Goal: Task Accomplishment & Management: Use online tool/utility

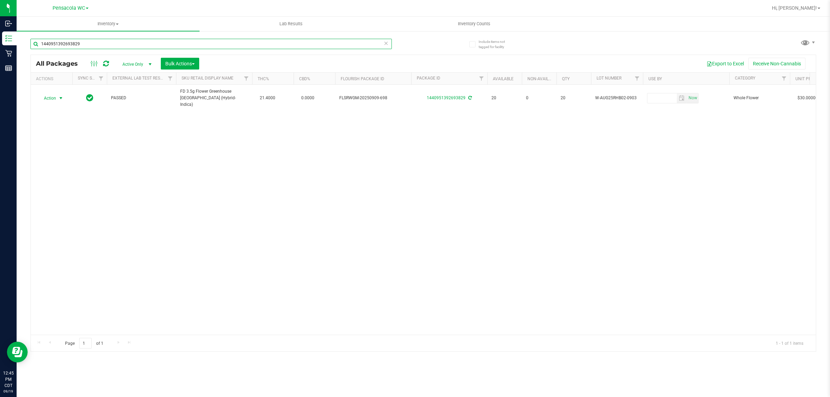
click at [115, 43] on input "1440951392693829" at bounding box center [211, 44] width 362 height 10
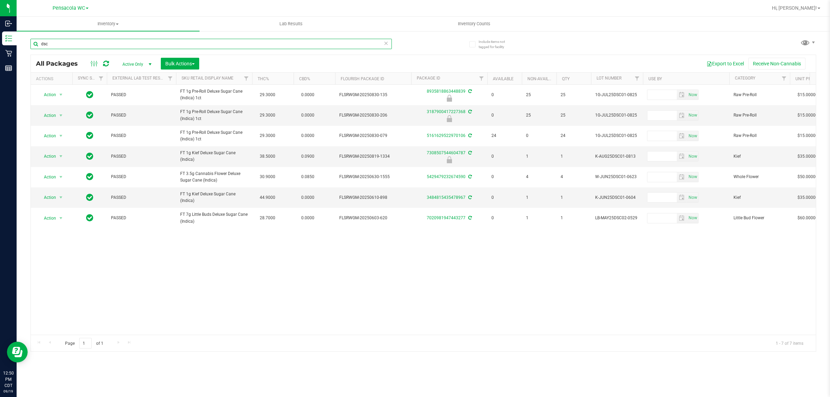
click at [108, 42] on input "dsc" at bounding box center [211, 44] width 362 height 10
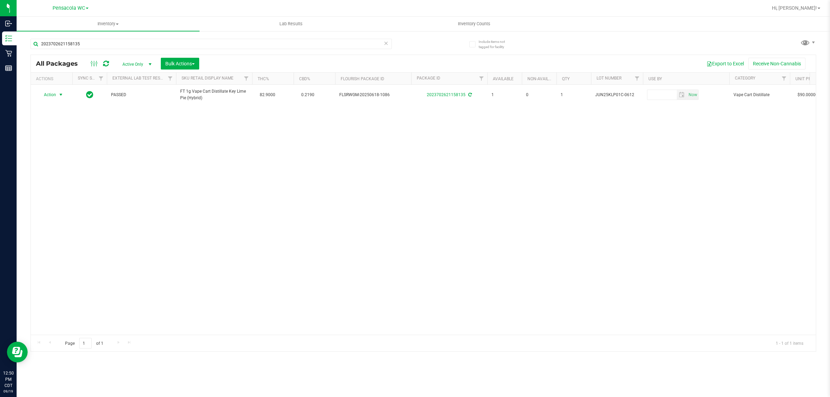
click at [56, 93] on span "Action" at bounding box center [47, 95] width 19 height 10
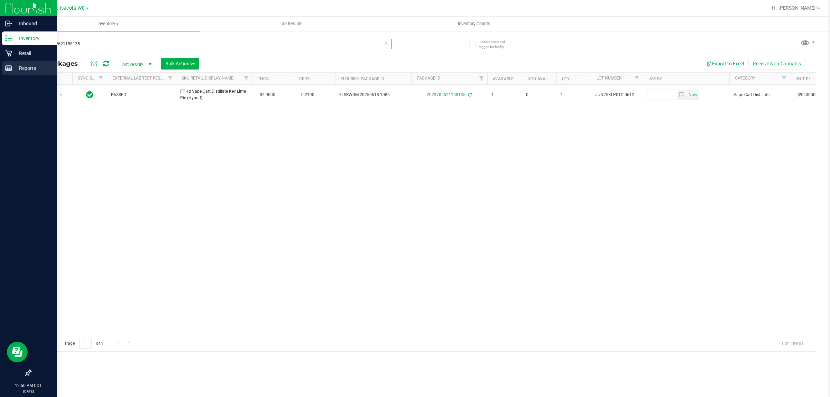
drag, startPoint x: 91, startPoint y: 46, endPoint x: 0, endPoint y: 75, distance: 95.1
click at [0, 75] on div "Inbound Inventory Retail Reports 12:50 PM CDT 09/19/2025 09/19 Pensacola WC Hi,…" at bounding box center [415, 198] width 830 height 397
type input "9885454093865599"
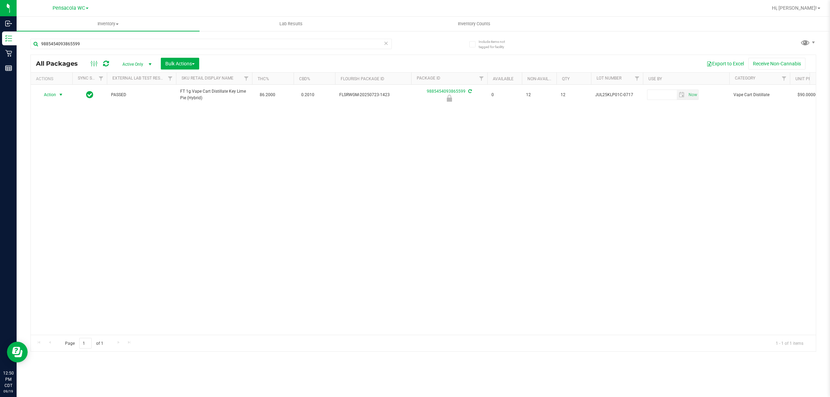
click at [61, 93] on span "select" at bounding box center [61, 95] width 6 height 6
click at [66, 172] on li "Unlock package" at bounding box center [60, 177] width 45 height 10
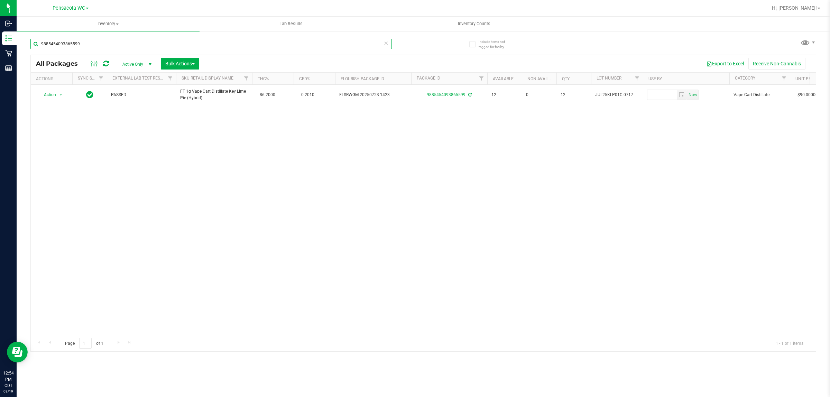
click at [201, 44] on input "9885454093865599" at bounding box center [211, 44] width 362 height 10
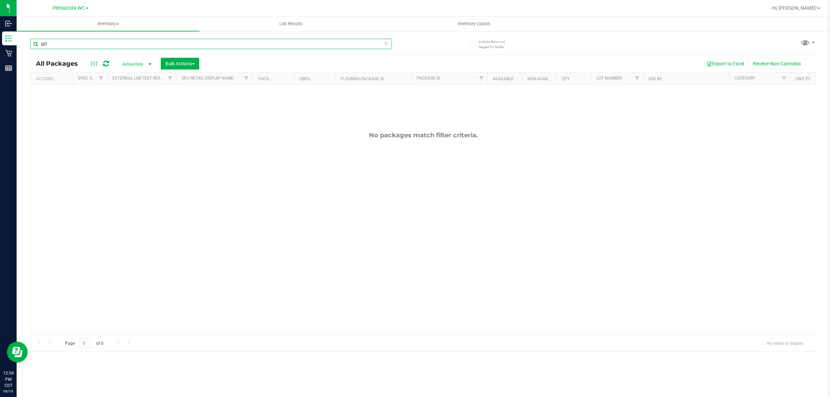
type input "pj3"
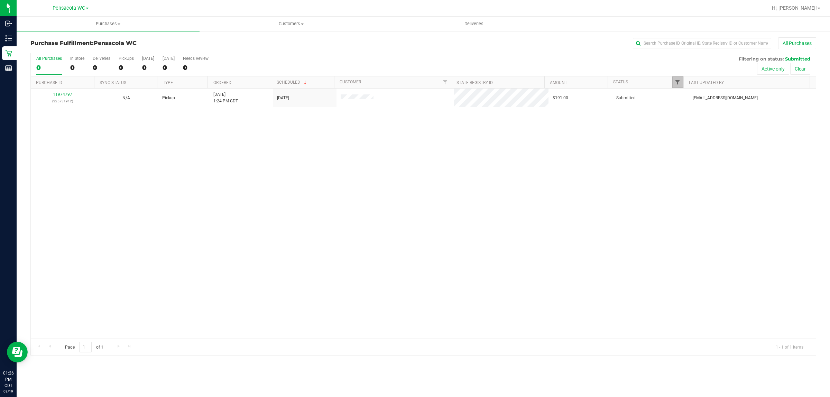
click at [676, 81] on span "Filter" at bounding box center [678, 83] width 6 height 6
click at [686, 158] on label "Packed" at bounding box center [689, 159] width 21 height 4
click at [683, 158] on input "Packed" at bounding box center [681, 159] width 4 height 4
checkbox input "true"
click at [694, 208] on button "Filter" at bounding box center [692, 204] width 33 height 15
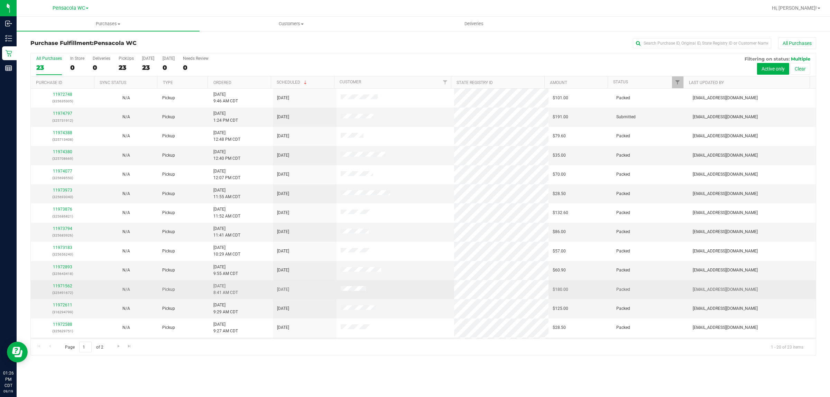
scroll to position [134, 0]
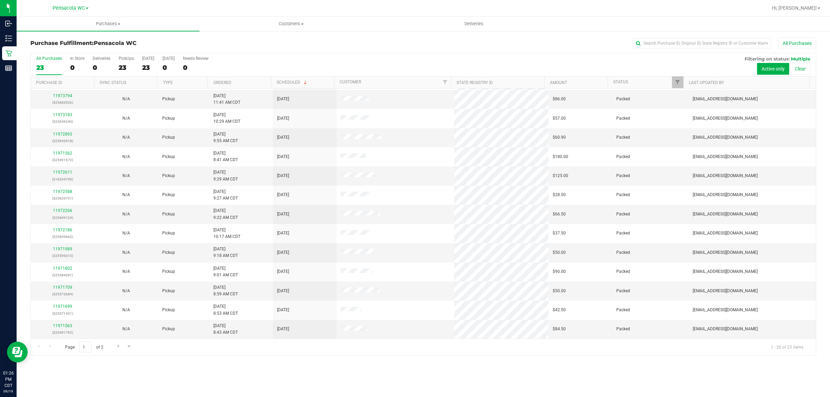
click at [246, 83] on th "Ordered" at bounding box center [239, 82] width 63 height 12
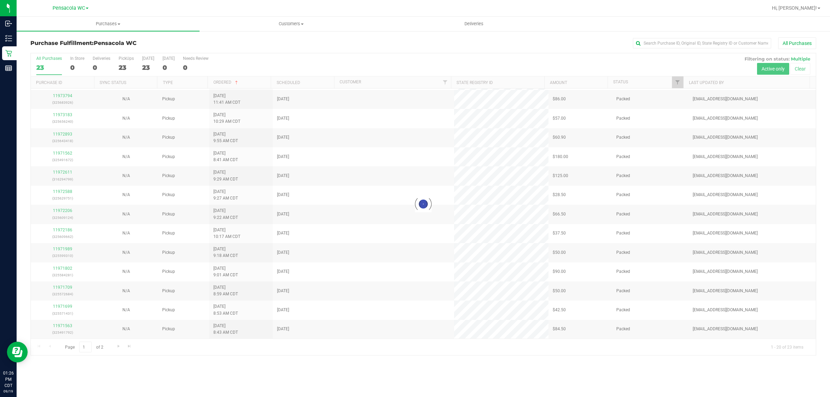
scroll to position [0, 0]
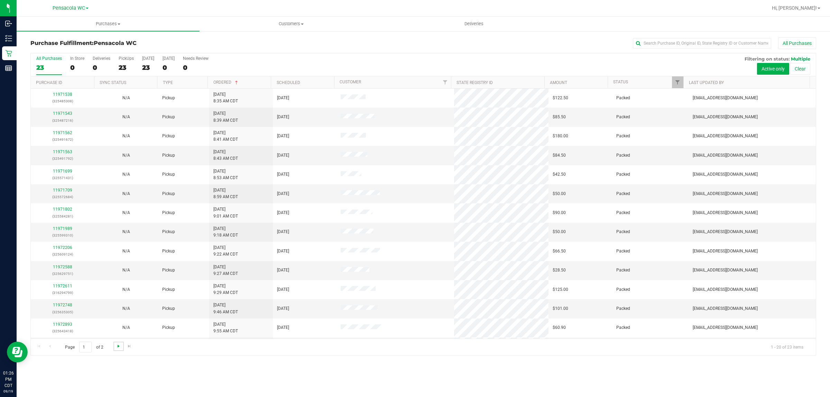
click at [120, 347] on span "Go to the next page" at bounding box center [119, 347] width 6 height 6
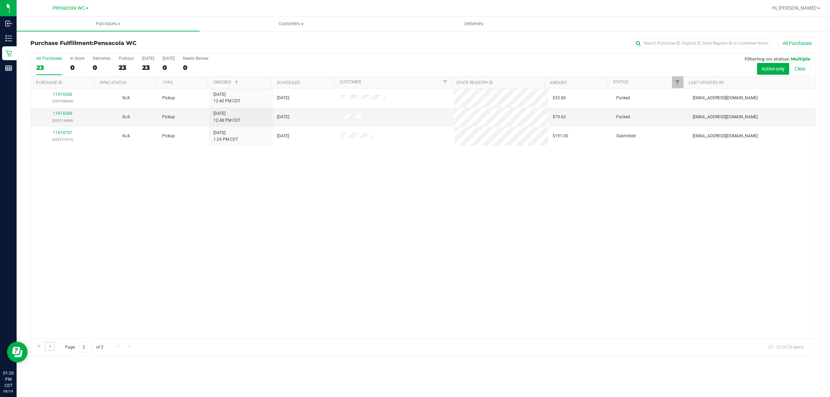
click at [50, 344] on link "Go to the previous page" at bounding box center [50, 346] width 10 height 9
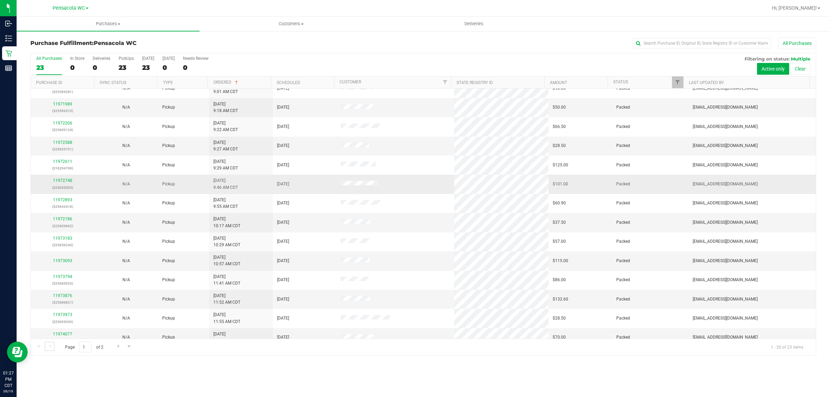
scroll to position [134, 0]
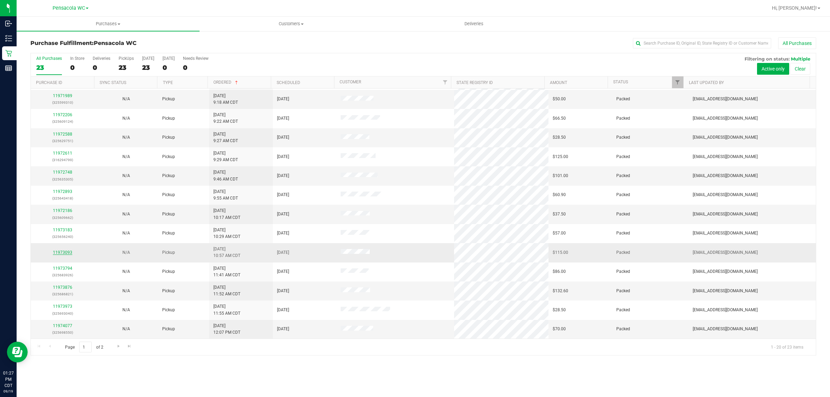
click at [65, 253] on link "11973093" at bounding box center [62, 252] width 19 height 5
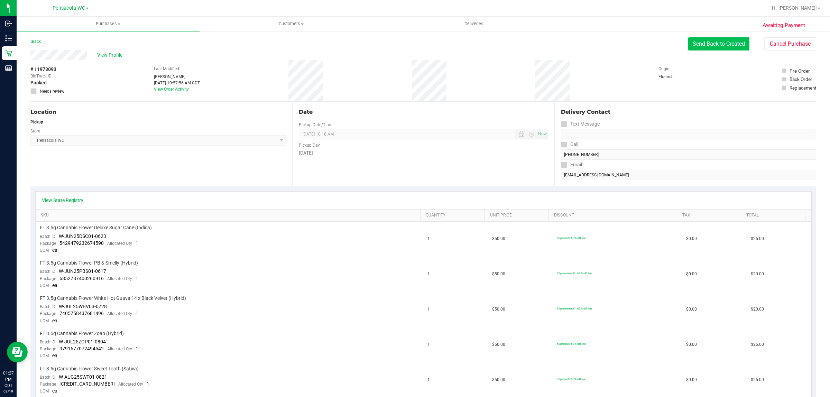
click at [731, 46] on button "Send Back to Created" at bounding box center [719, 43] width 61 height 13
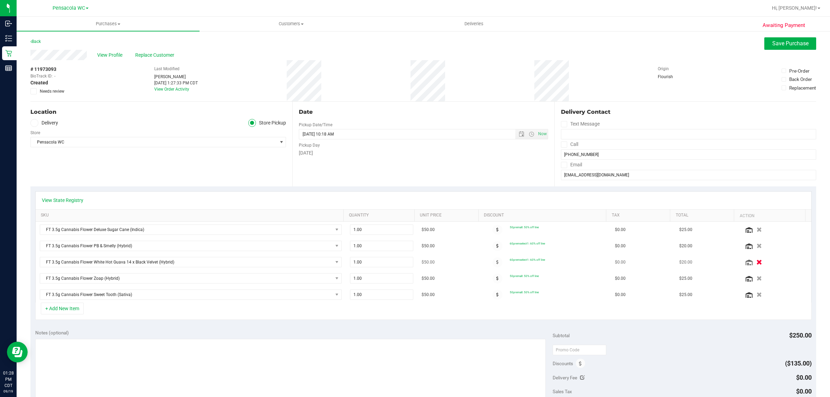
click at [757, 264] on icon "button" at bounding box center [760, 262] width 6 height 5
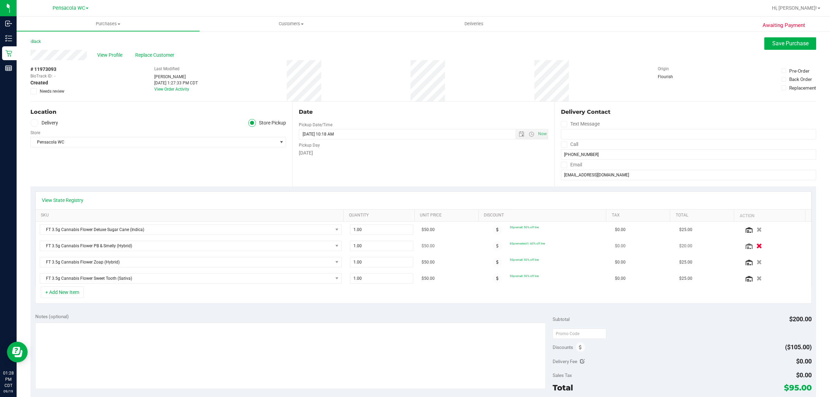
click at [757, 246] on icon "button" at bounding box center [760, 246] width 6 height 5
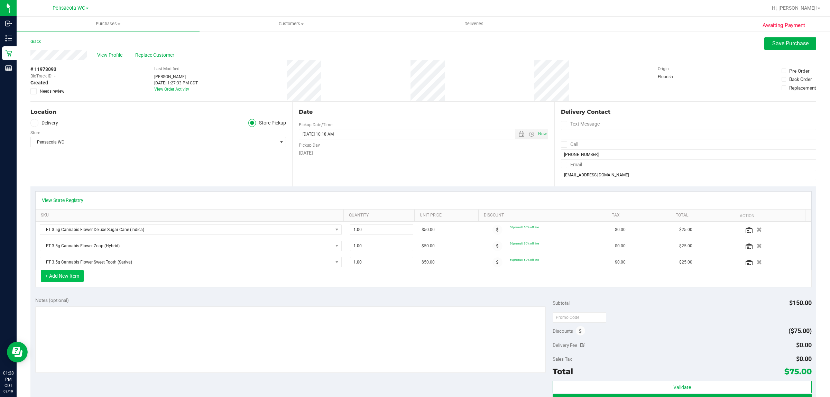
click at [66, 279] on button "+ Add New Item" at bounding box center [62, 276] width 43 height 12
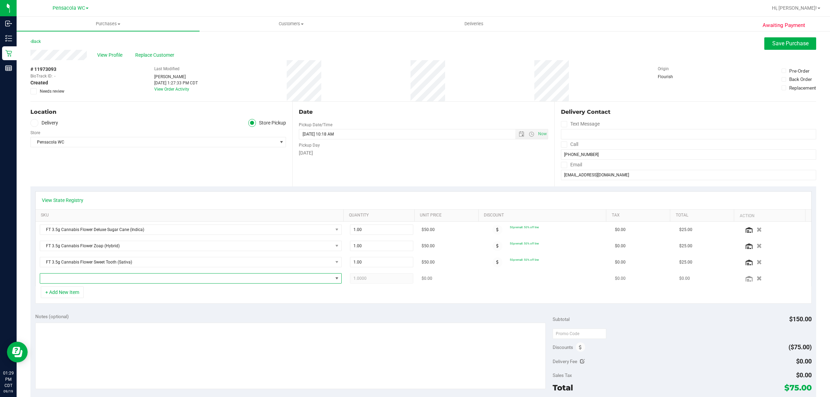
click at [74, 279] on span "NO DATA FOUND" at bounding box center [186, 279] width 293 height 10
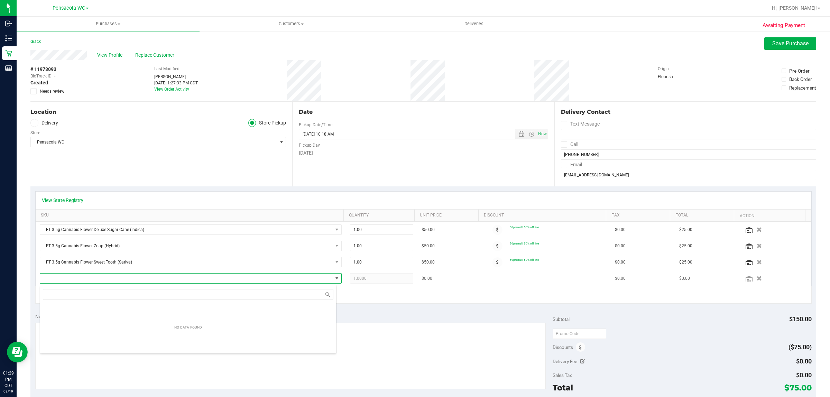
scroll to position [11, 294]
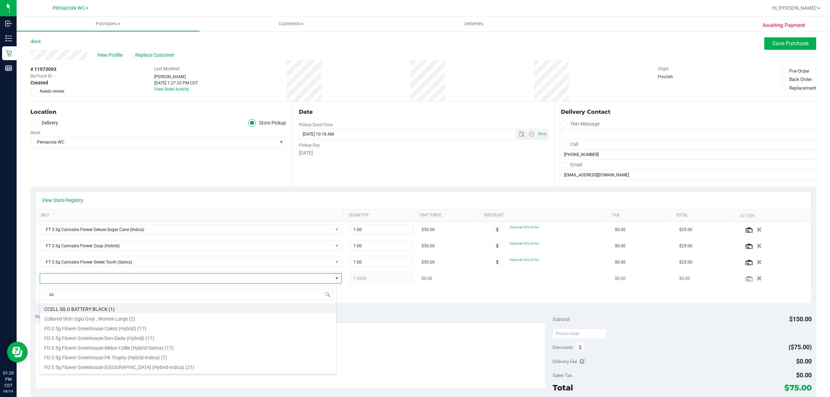
type input "abp"
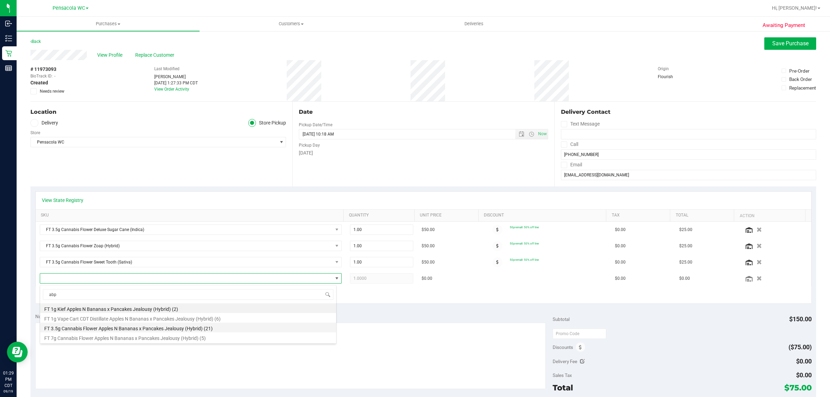
click at [116, 329] on li "FT 3.5g Cannabis Flower Apples N Bananas x Pancakes Jealousy (Hybrid) (21)" at bounding box center [188, 328] width 296 height 10
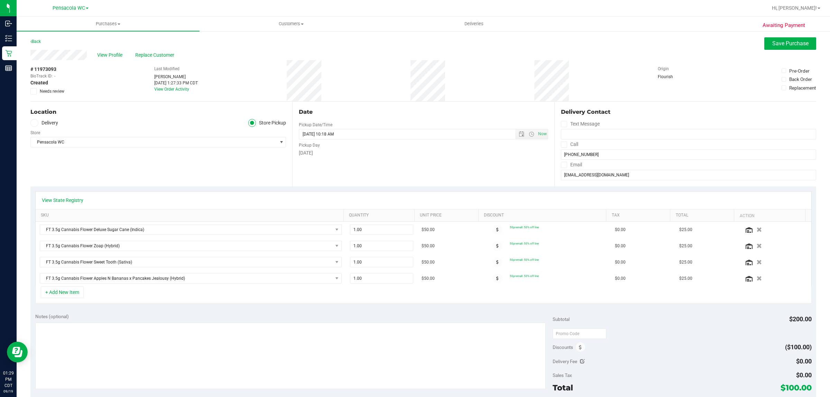
click at [171, 298] on div "+ Add New Item" at bounding box center [423, 295] width 777 height 17
click at [49, 298] on button "+ Add New Item" at bounding box center [62, 293] width 43 height 12
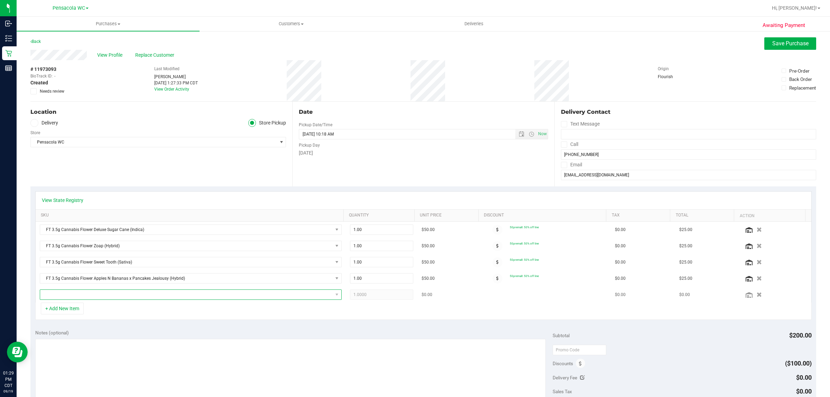
click at [77, 296] on span "NO DATA FOUND" at bounding box center [186, 295] width 293 height 10
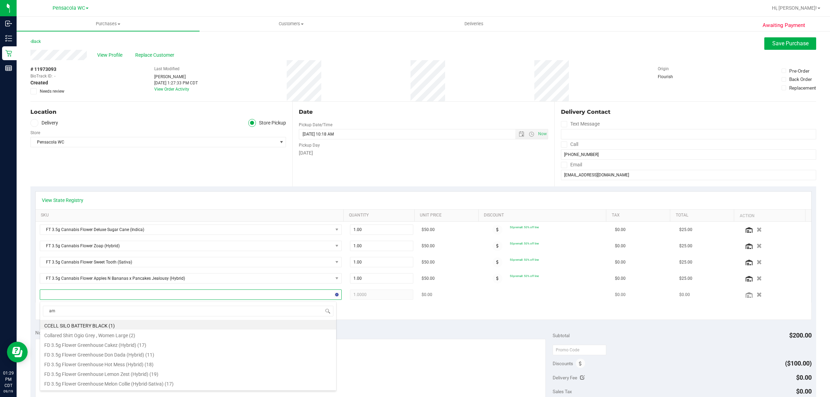
type input "aml"
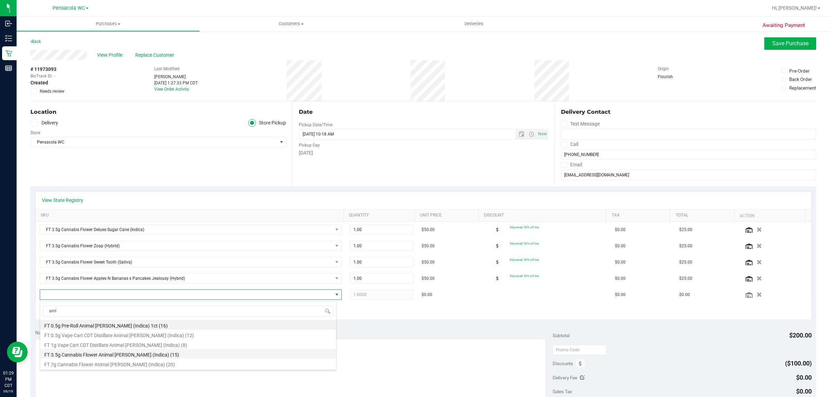
click at [89, 354] on li "FT 3.5g Cannabis Flower Animal Larry (Indica) (15)" at bounding box center [188, 354] width 296 height 10
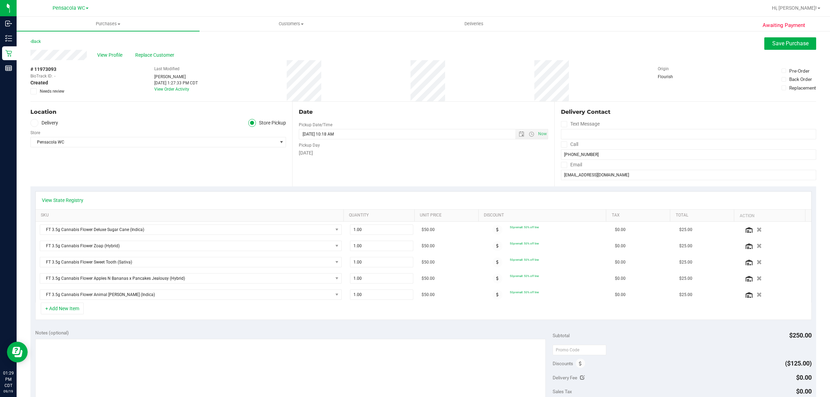
click at [458, 303] on td "$50.00" at bounding box center [450, 295] width 64 height 16
click at [771, 37] on button "Save Purchase" at bounding box center [791, 43] width 52 height 12
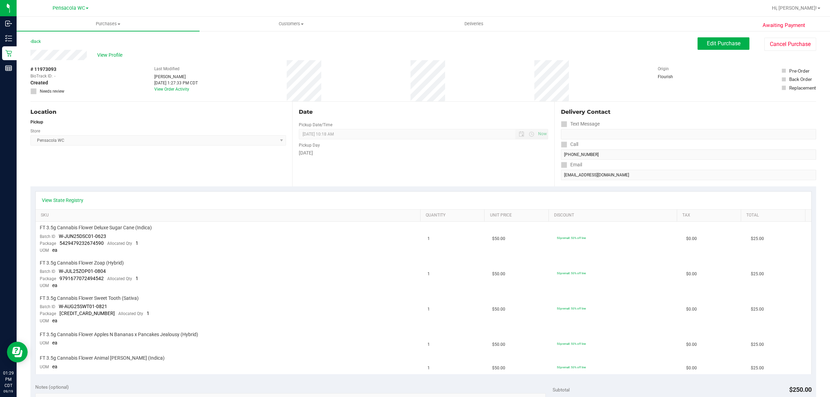
click at [731, 34] on div "Awaiting Payment Back Edit Purchase Cancel Purchase View Profile # 11973093 Bio…" at bounding box center [424, 354] width 814 height 648
click at [724, 42] on span "Edit Purchase" at bounding box center [724, 43] width 34 height 7
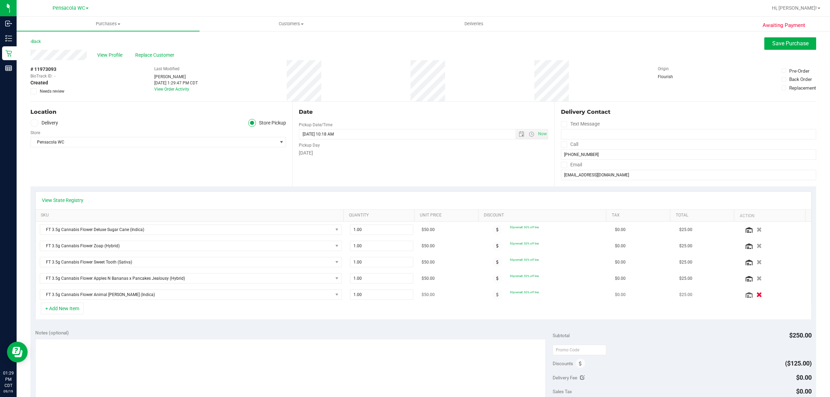
click at [757, 295] on icon "button" at bounding box center [760, 294] width 6 height 5
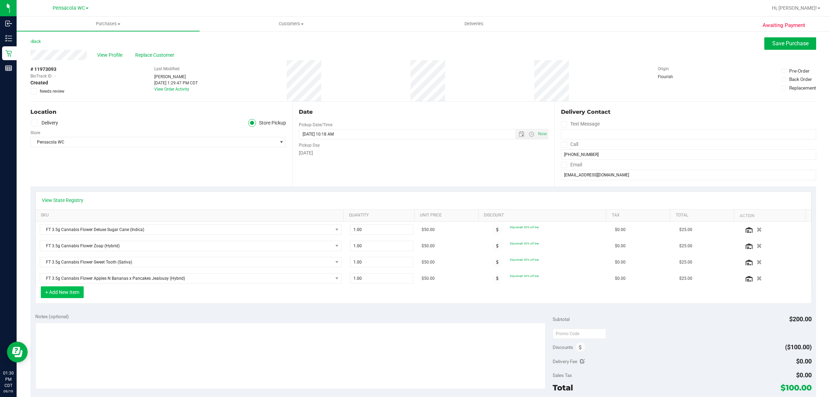
click at [70, 296] on button "+ Add New Item" at bounding box center [62, 293] width 43 height 12
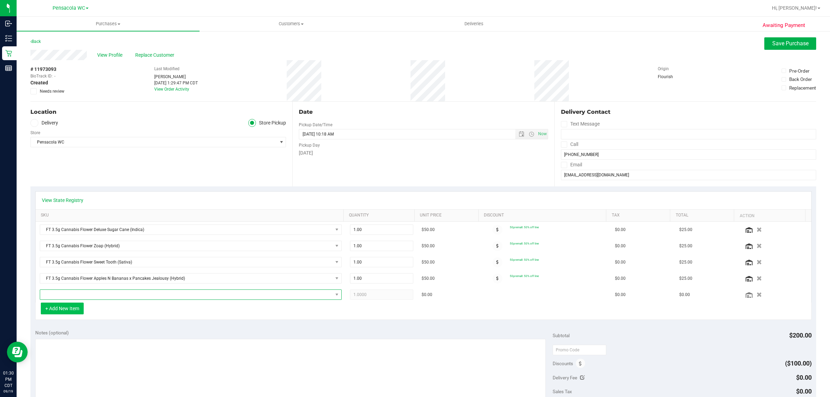
click at [70, 296] on span "NO DATA FOUND" at bounding box center [186, 295] width 293 height 10
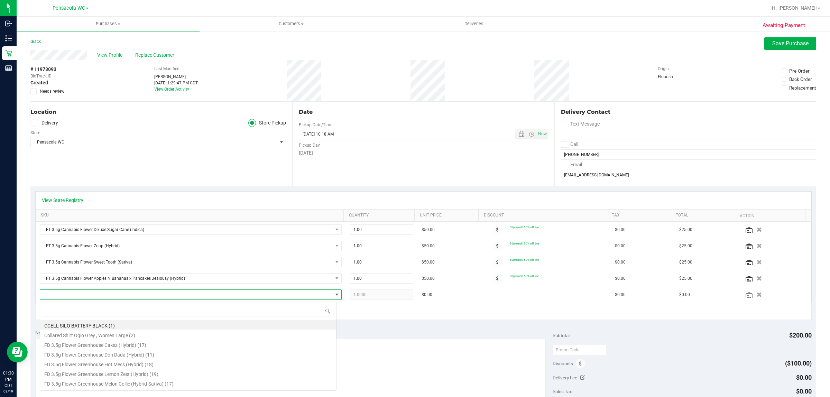
scroll to position [11, 294]
type input "7up"
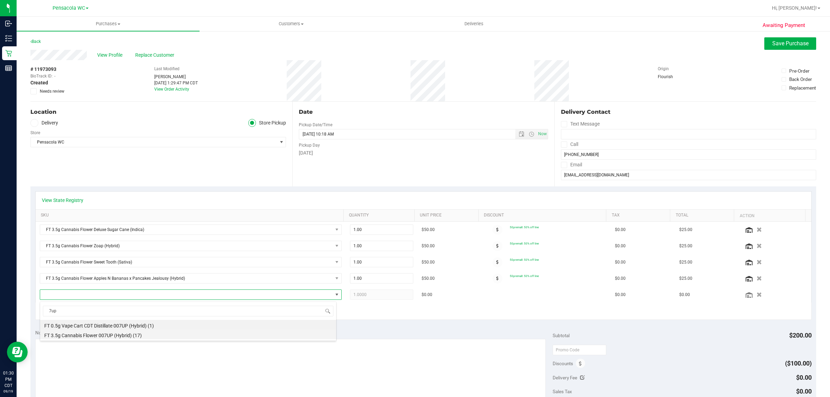
click at [66, 336] on li "FT 3.5g Cannabis Flower 007UP (Hybrid) (17)" at bounding box center [188, 335] width 296 height 10
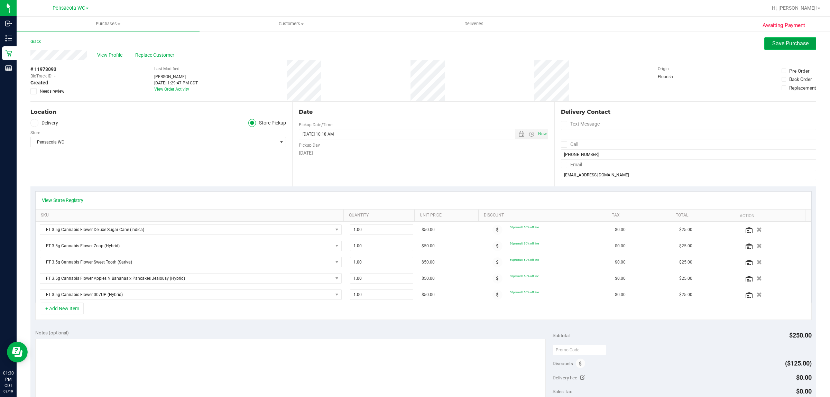
click at [773, 41] on span "Save Purchase" at bounding box center [791, 43] width 36 height 7
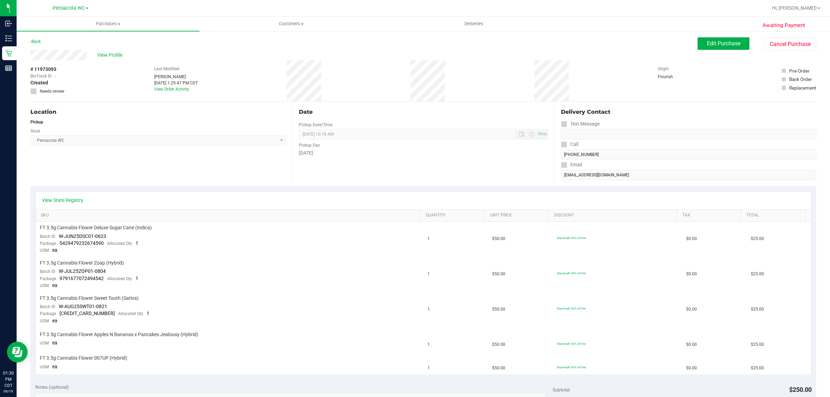
scroll to position [164, 0]
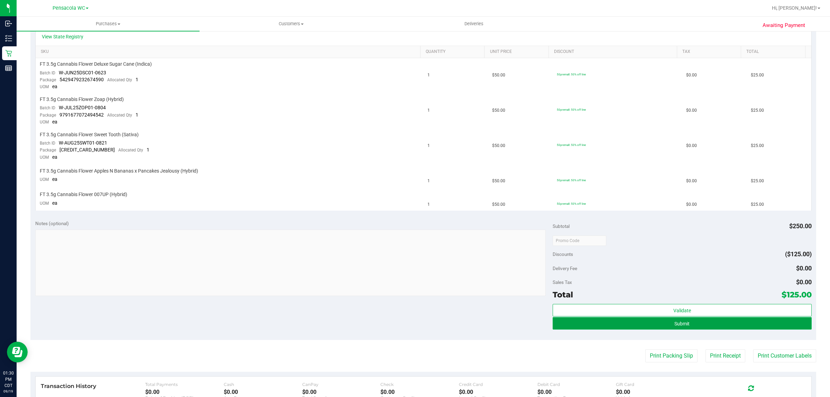
click at [687, 324] on button "Submit" at bounding box center [682, 323] width 259 height 12
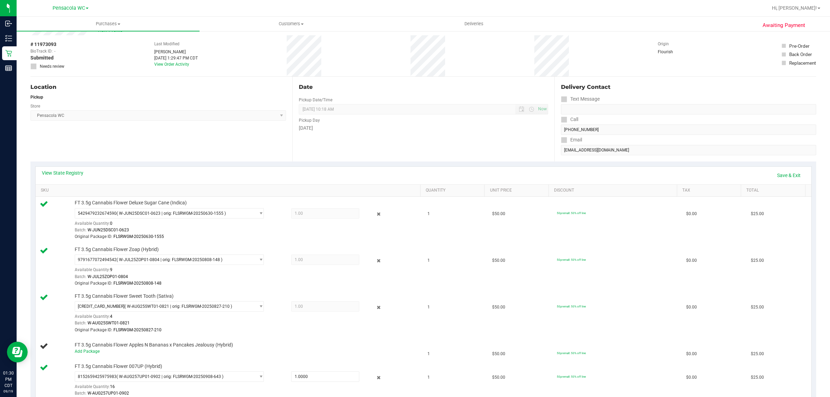
scroll to position [25, 0]
click at [95, 353] on link "Add Package" at bounding box center [87, 351] width 25 height 5
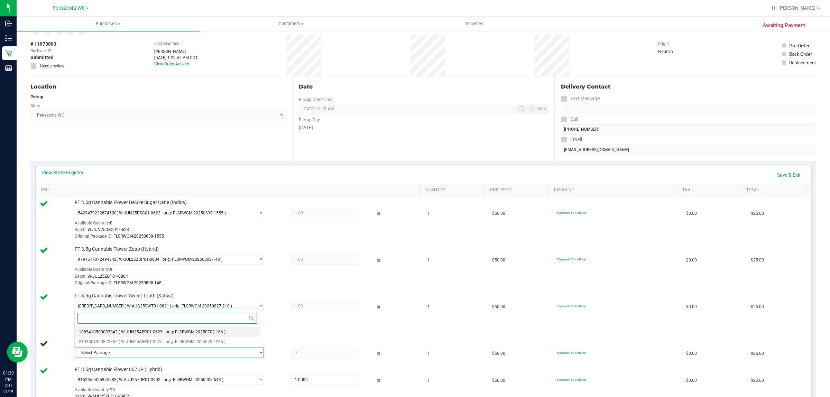
click at [190, 333] on span "( W-JUN25ABP01-0625 | orig: FLSRWGM-20250702-166 )" at bounding box center [172, 332] width 107 height 5
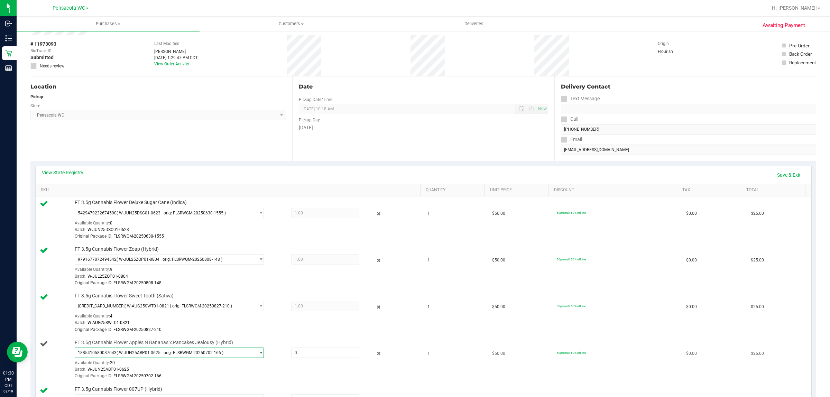
click at [160, 352] on span "( W-JUN25ABP01-0625 | orig: FLSRWGM-20250702-166 )" at bounding box center [170, 353] width 107 height 5
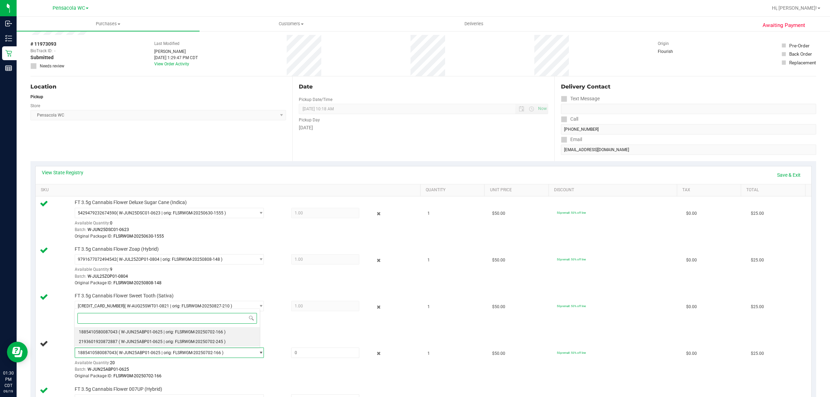
click at [111, 343] on span "2193601920872887" at bounding box center [98, 341] width 39 height 5
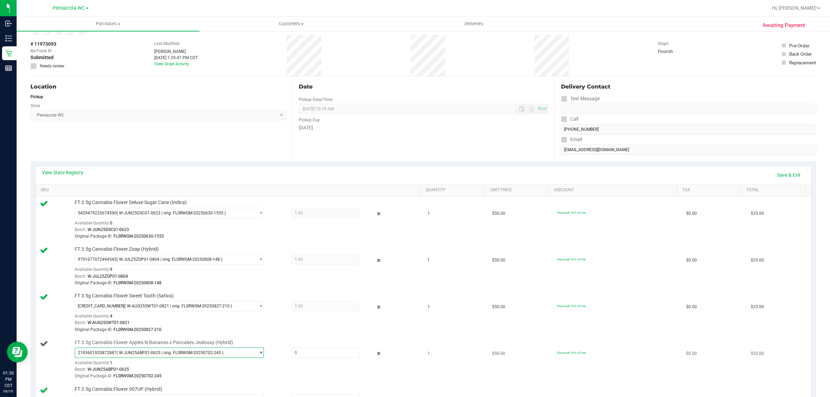
click at [298, 379] on div "Original Package ID: FLSRWGM-20250702-245" at bounding box center [246, 376] width 342 height 7
click at [308, 356] on input "text" at bounding box center [326, 353] width 68 height 10
type input "1"
type input "1.0000"
click at [267, 381] on td "FT 3.5g Cannabis Flower Apples N Bananas x Pancakes Jealousy (Hybrid) 219360192…" at bounding box center [230, 360] width 388 height 47
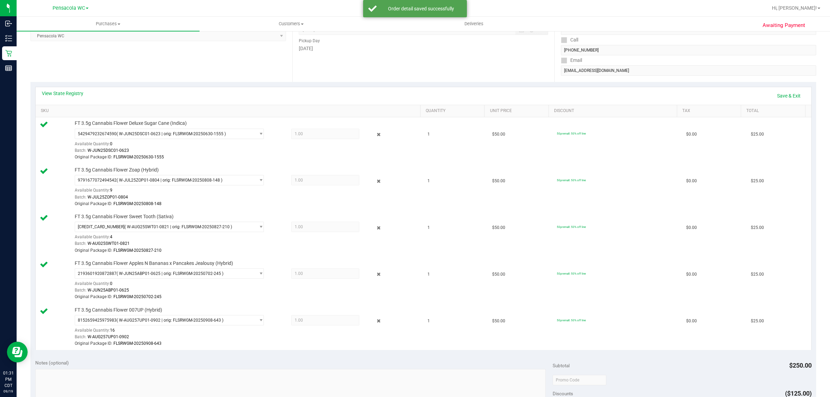
scroll to position [242, 0]
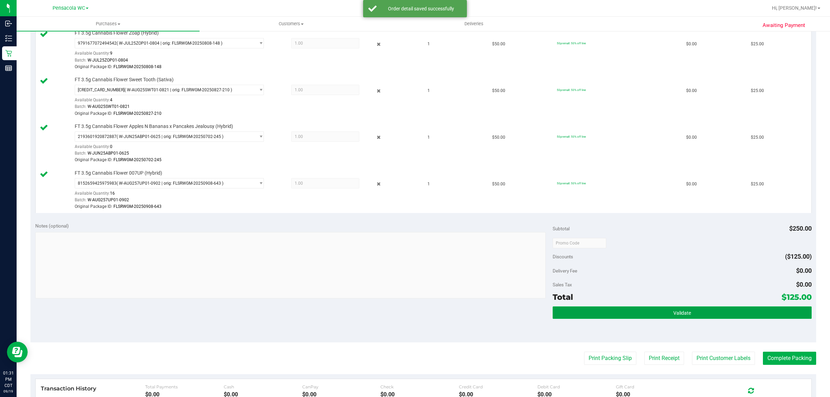
click at [688, 319] on button "Validate" at bounding box center [682, 313] width 259 height 12
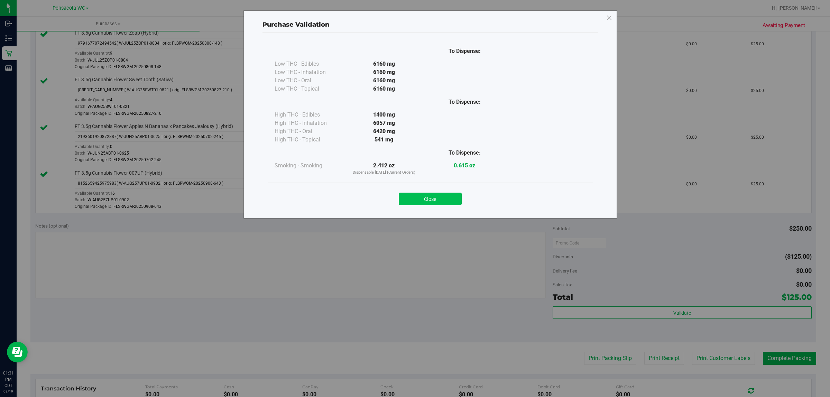
click at [438, 196] on button "Close" at bounding box center [430, 199] width 63 height 12
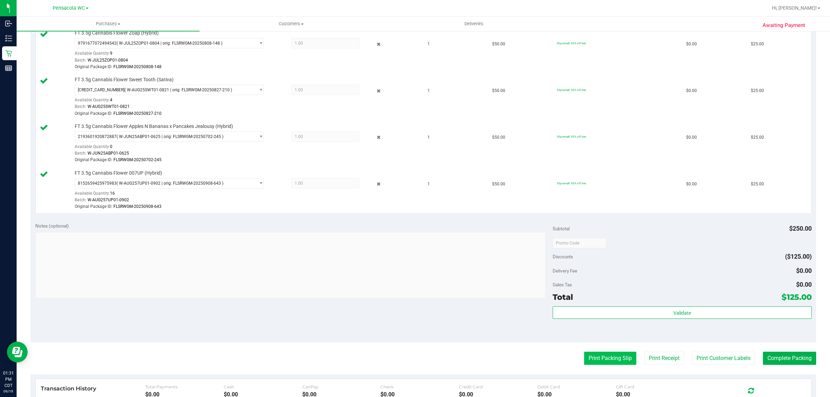
click at [607, 357] on button "Print Packing Slip" at bounding box center [610, 358] width 52 height 13
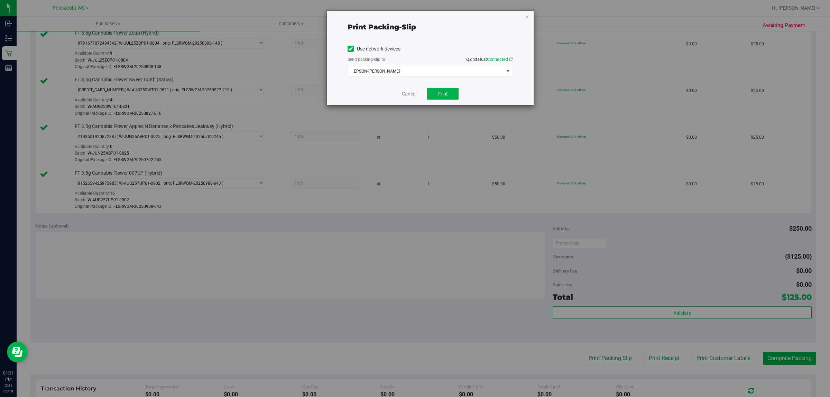
click at [409, 94] on link "Cancel" at bounding box center [409, 93] width 15 height 7
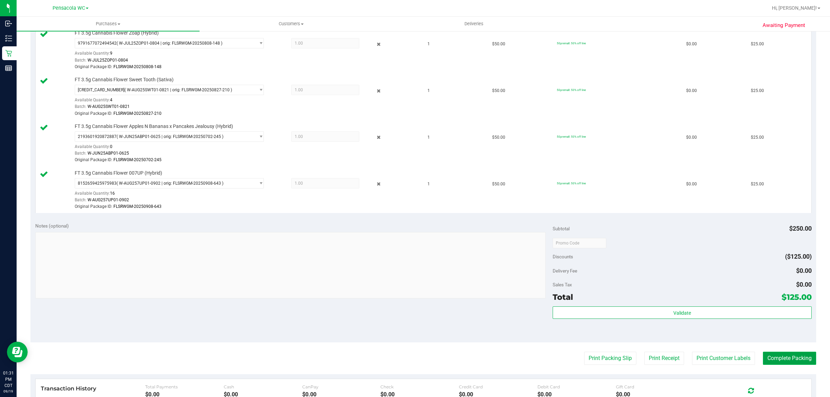
click at [783, 357] on button "Complete Packing" at bounding box center [789, 358] width 53 height 13
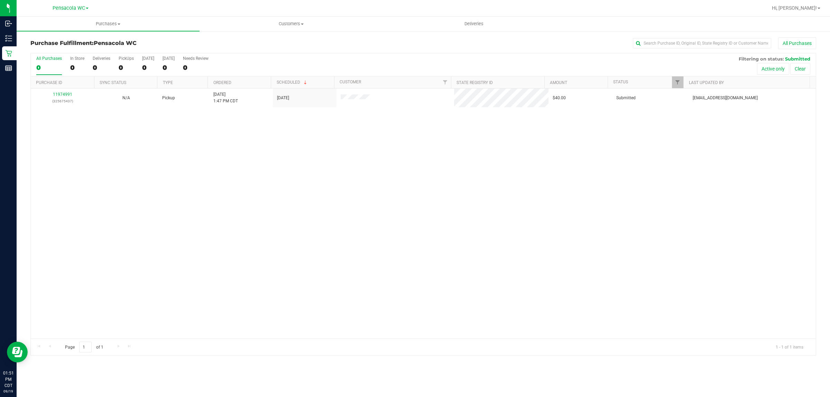
click at [71, 88] on th "Purchase ID" at bounding box center [62, 82] width 63 height 12
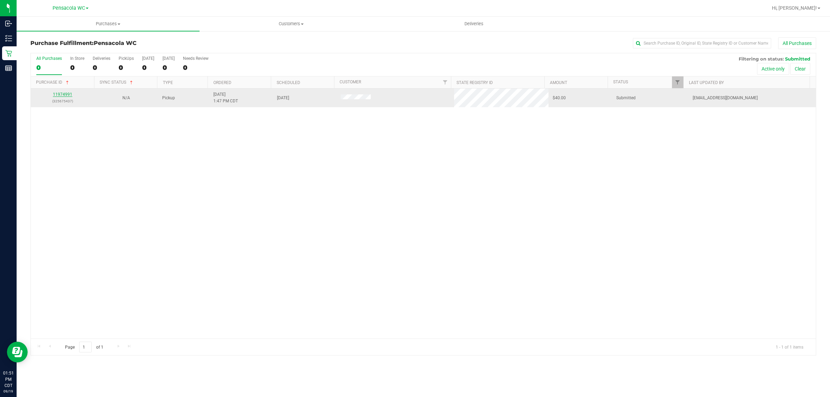
click at [64, 97] on link "11974991" at bounding box center [62, 94] width 19 height 5
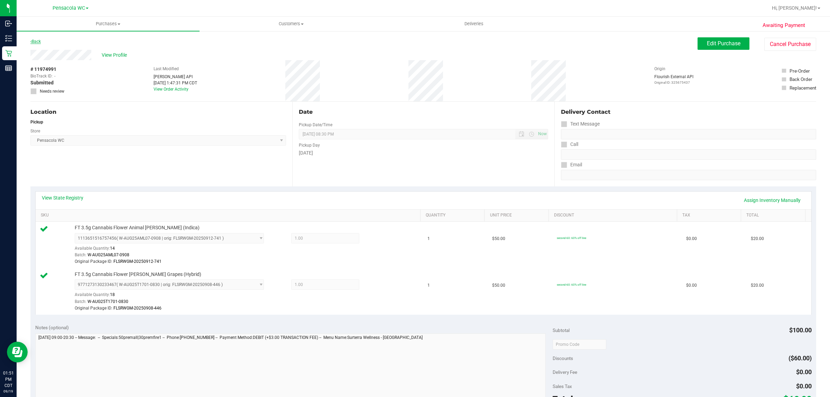
click at [35, 42] on link "Back" at bounding box center [35, 41] width 10 height 5
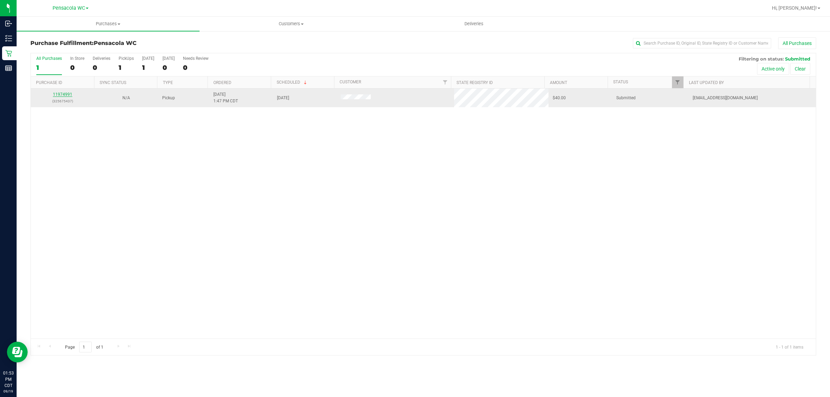
click at [63, 95] on link "11974991" at bounding box center [62, 94] width 19 height 5
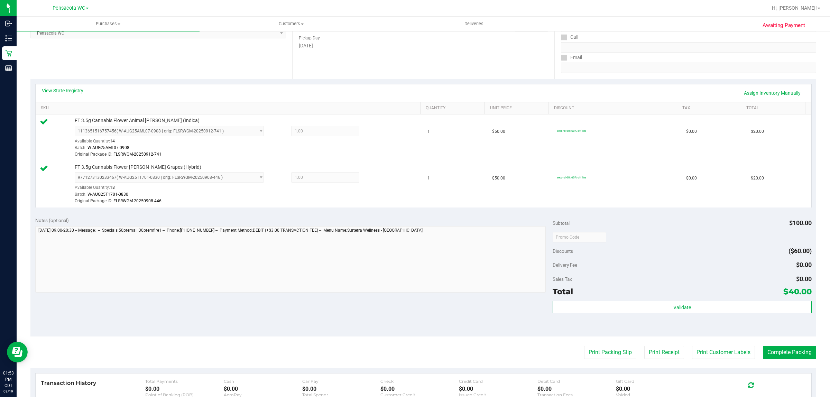
scroll to position [99, 0]
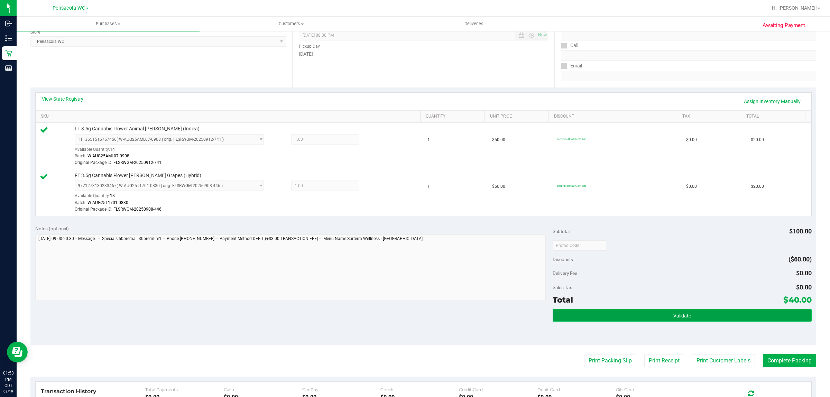
click at [663, 319] on button "Validate" at bounding box center [682, 315] width 259 height 12
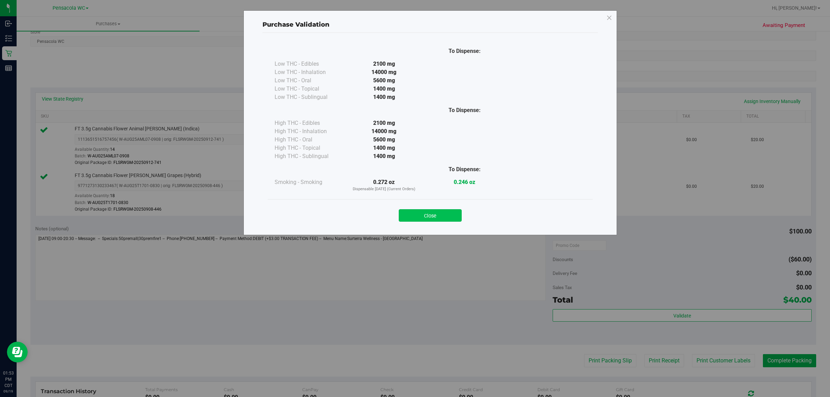
click at [445, 218] on button "Close" at bounding box center [430, 215] width 63 height 12
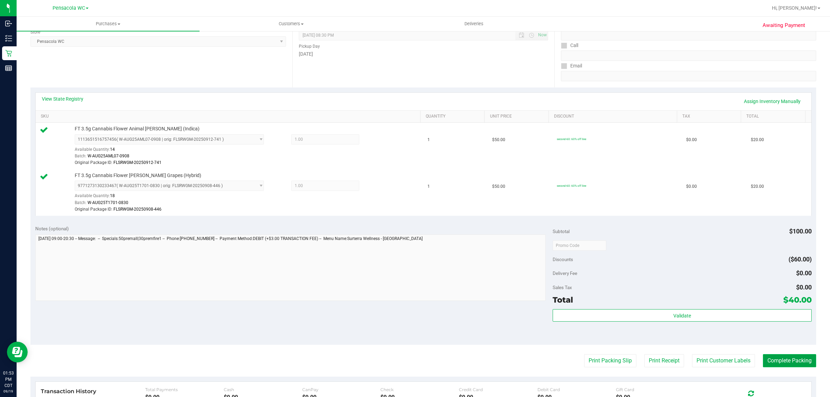
click at [790, 366] on button "Complete Packing" at bounding box center [789, 360] width 53 height 13
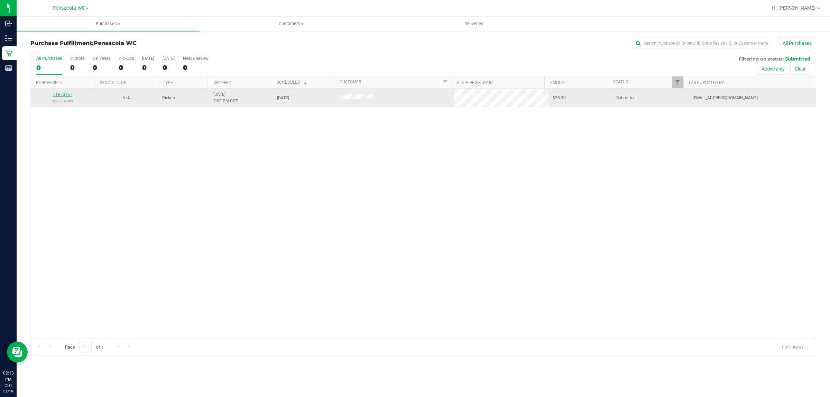
click at [57, 96] on link "11975161" at bounding box center [62, 94] width 19 height 5
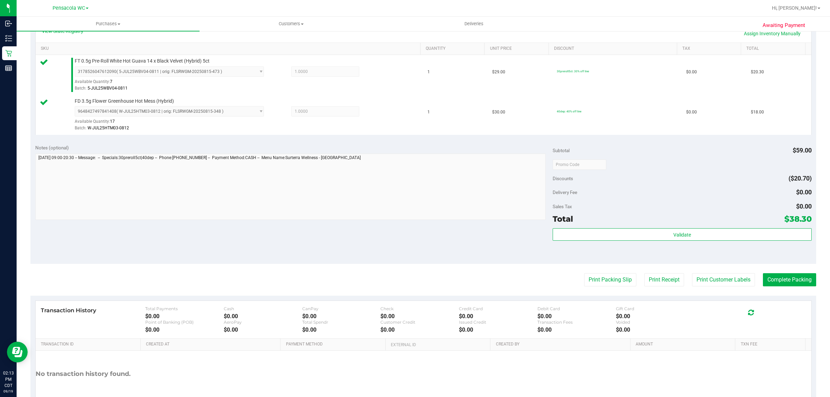
scroll to position [173, 0]
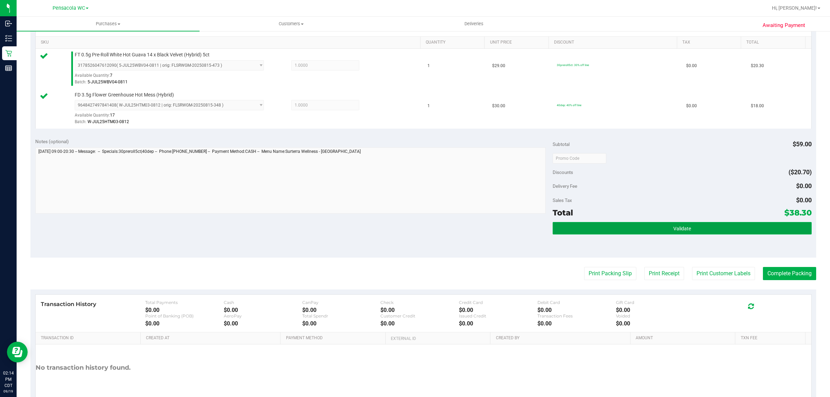
click at [683, 225] on button "Validate" at bounding box center [682, 228] width 259 height 12
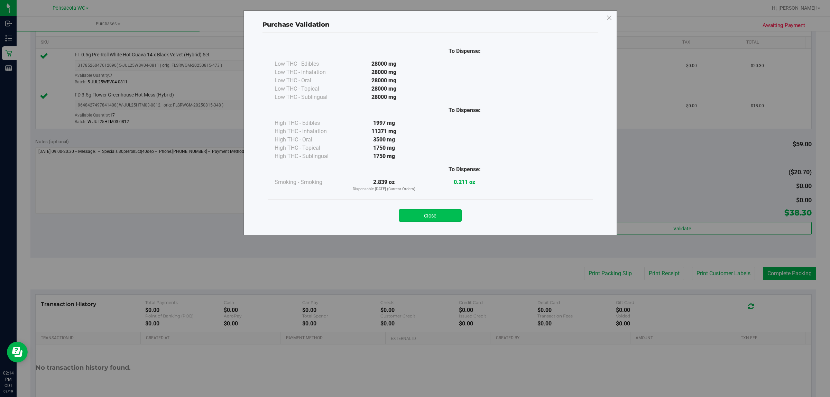
click at [415, 213] on button "Close" at bounding box center [430, 215] width 63 height 12
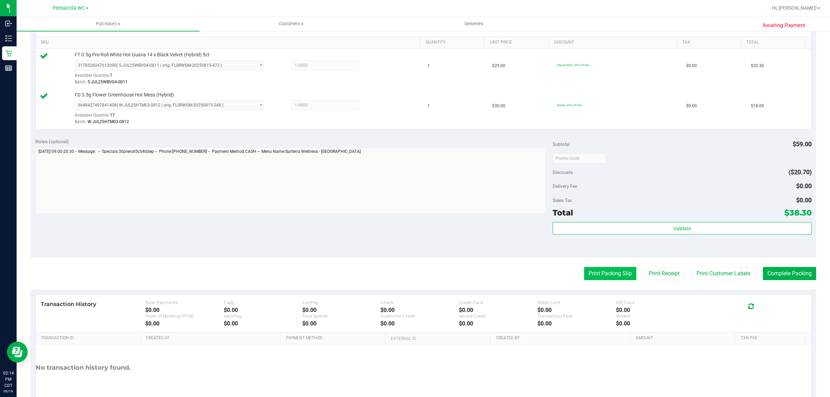
click at [589, 268] on button "Print Packing Slip" at bounding box center [610, 273] width 52 height 13
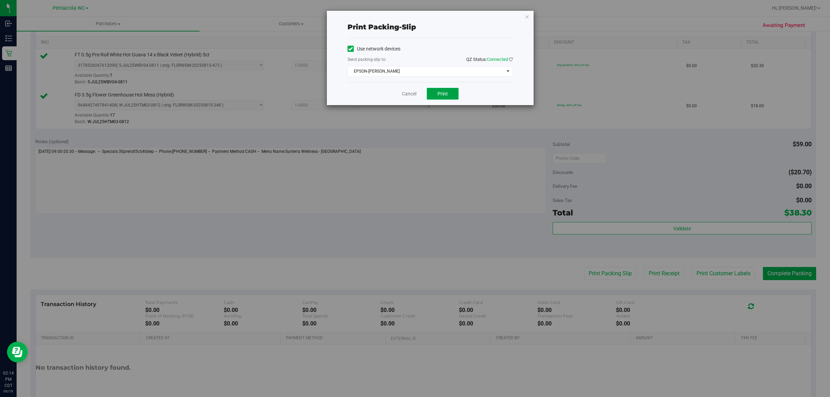
click at [443, 93] on span "Print" at bounding box center [443, 94] width 10 height 6
click at [412, 93] on link "Cancel" at bounding box center [409, 93] width 15 height 7
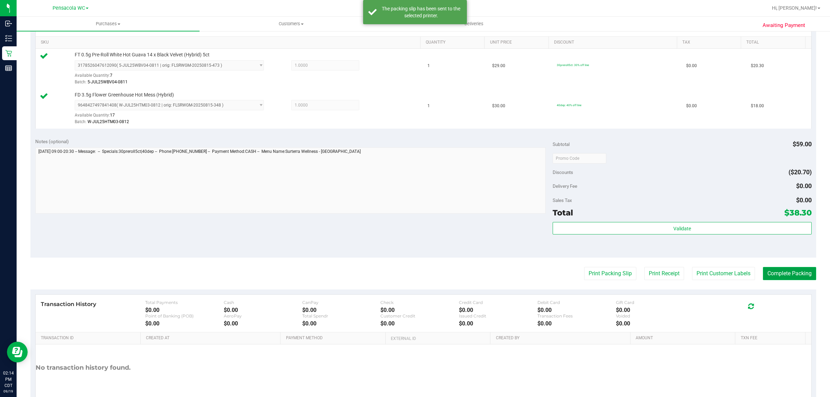
click at [785, 275] on button "Complete Packing" at bounding box center [789, 273] width 53 height 13
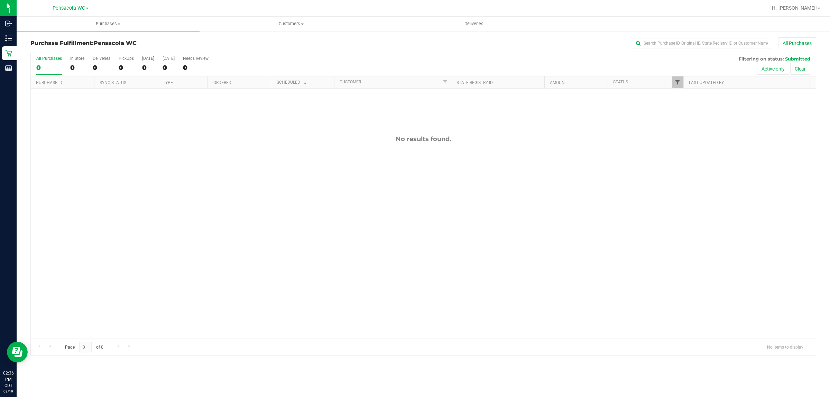
click at [678, 83] on span "Filter" at bounding box center [678, 83] width 6 height 6
click at [692, 159] on span "Packed" at bounding box center [693, 159] width 13 height 4
click at [683, 159] on input "Packed" at bounding box center [681, 159] width 4 height 4
click at [696, 203] on button "Filter" at bounding box center [692, 204] width 33 height 15
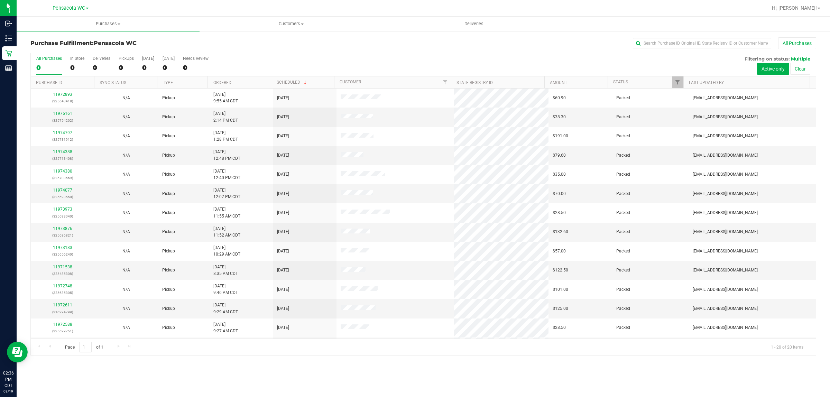
scroll to position [134, 0]
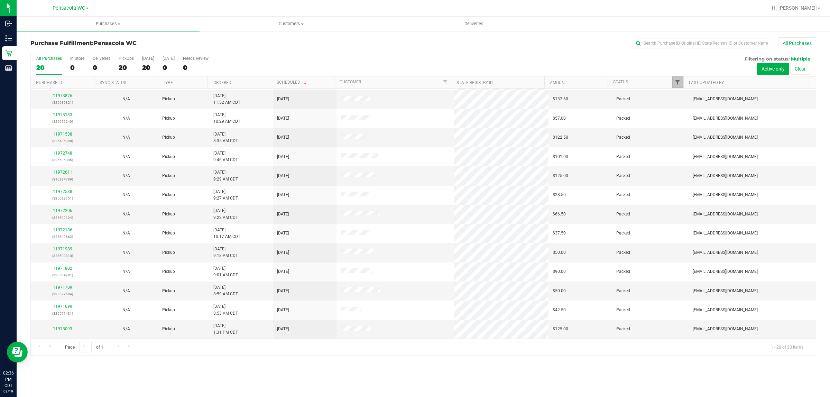
click at [679, 80] on span "Filter" at bounding box center [678, 83] width 6 height 6
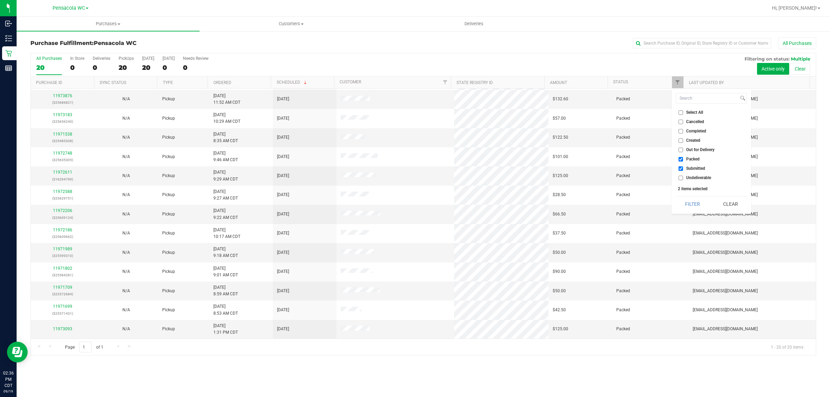
click at [682, 159] on input "Packed" at bounding box center [681, 159] width 4 height 4
checkbox input "false"
click at [693, 205] on button "Filter" at bounding box center [692, 204] width 33 height 15
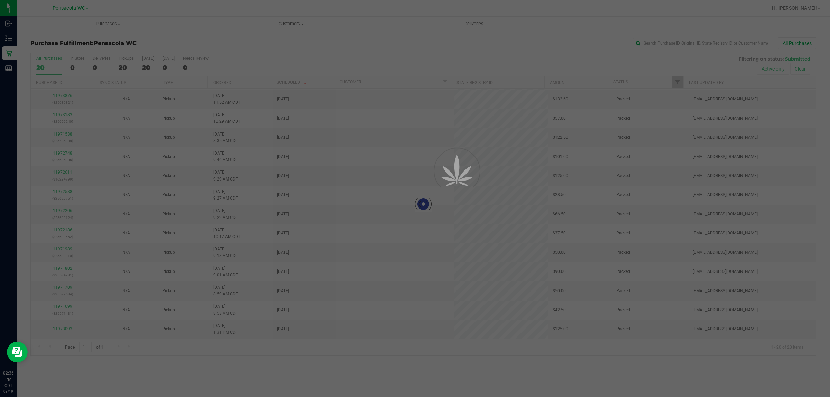
scroll to position [0, 0]
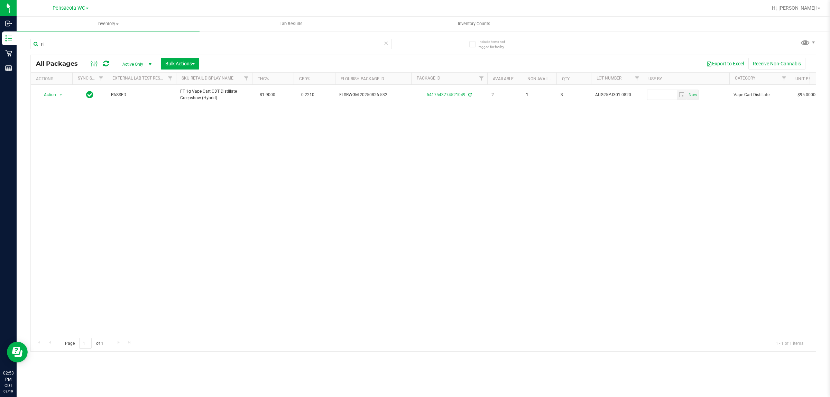
type input "p"
type input "4359841694249090"
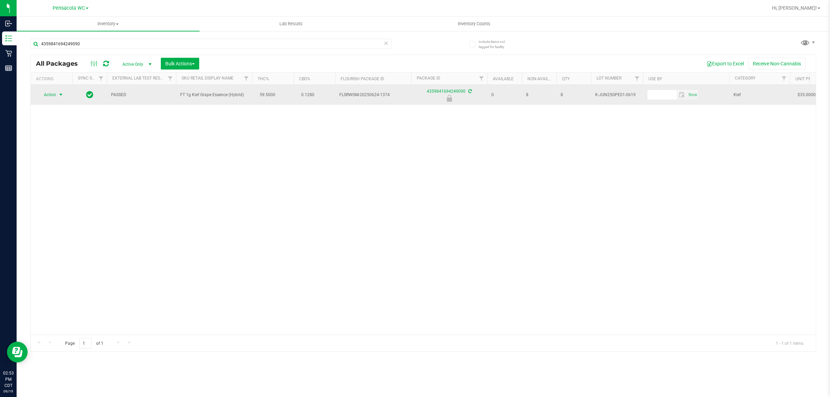
click at [61, 95] on span "select" at bounding box center [61, 95] width 6 height 6
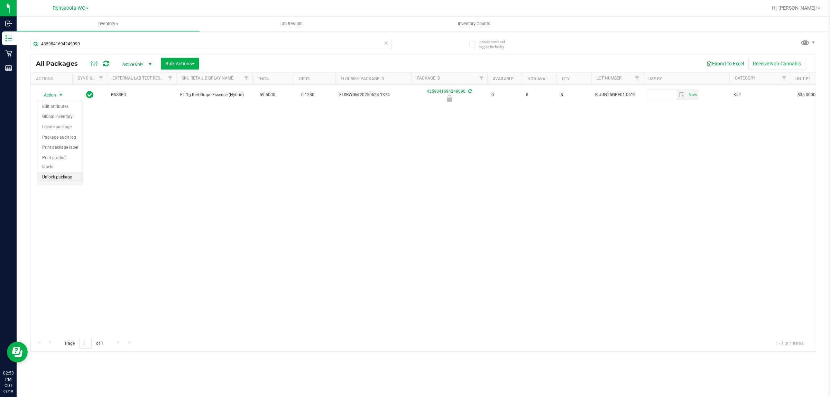
click at [69, 172] on li "Unlock package" at bounding box center [60, 177] width 45 height 10
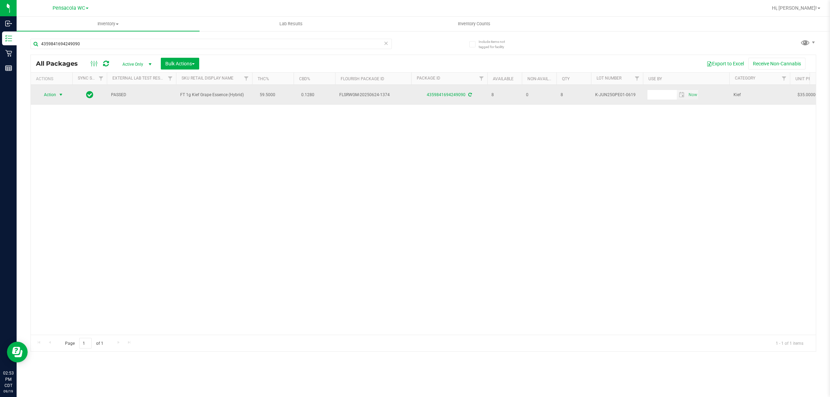
click at [61, 95] on span "select" at bounding box center [61, 95] width 6 height 6
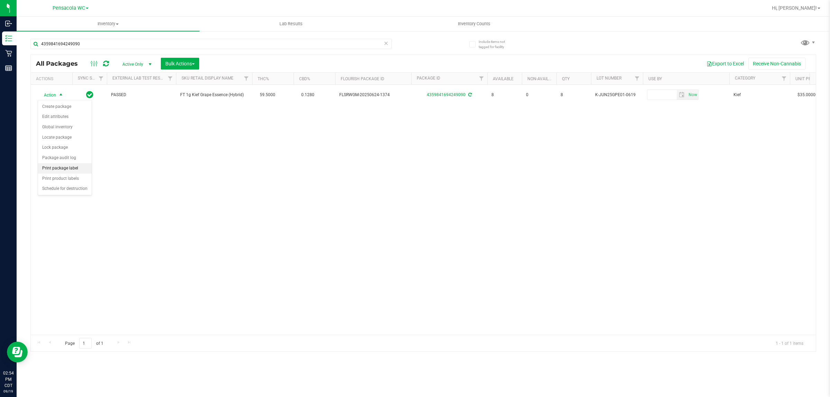
click at [71, 169] on li "Print package label" at bounding box center [65, 168] width 54 height 10
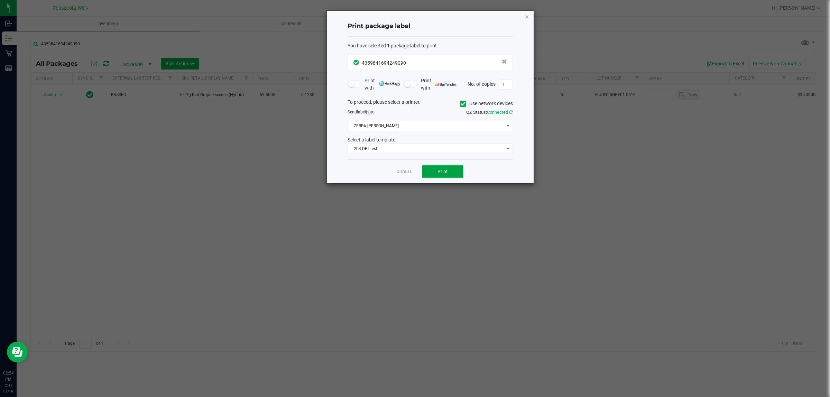
click at [450, 167] on button "Print" at bounding box center [443, 171] width 42 height 12
click at [402, 173] on link "Dismiss" at bounding box center [404, 172] width 15 height 6
